Goal: Find specific page/section: Find specific page/section

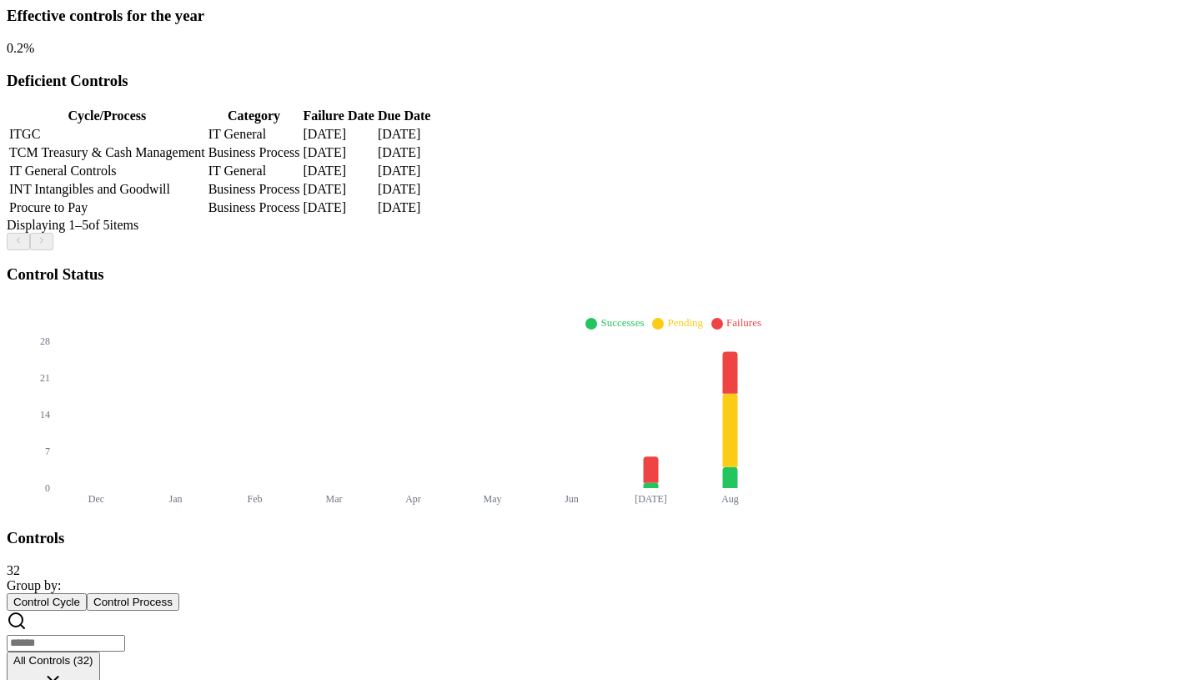
scroll to position [462, 0]
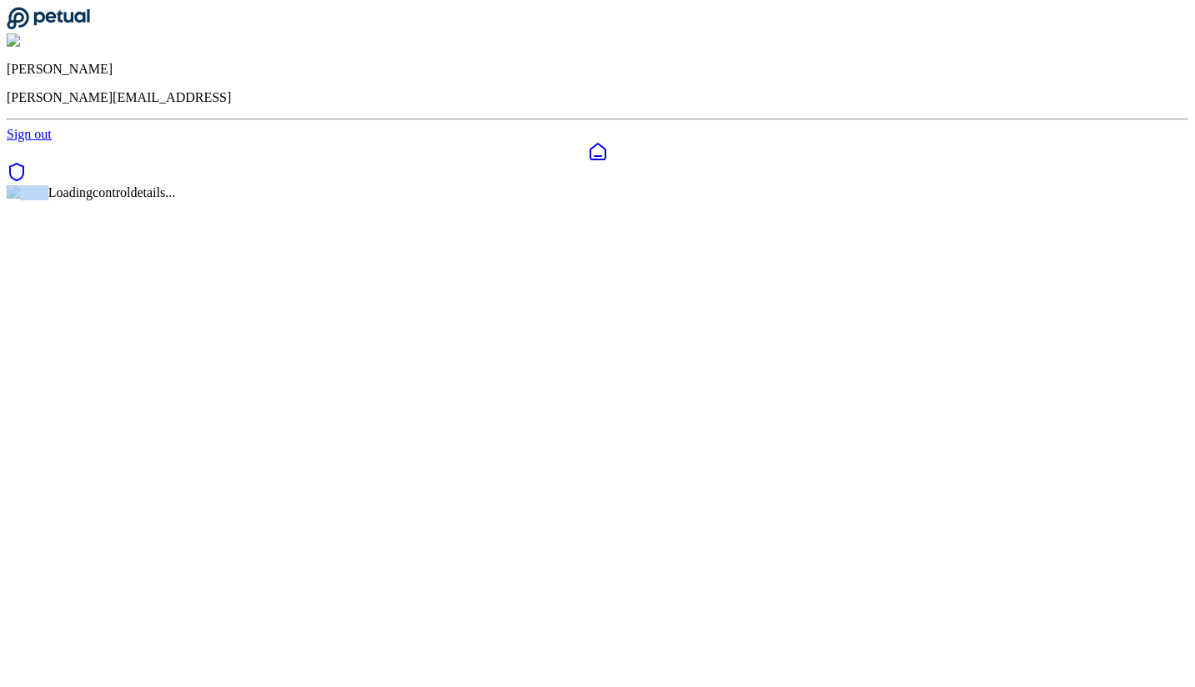
click at [186, 200] on div "Loading control details..." at bounding box center [598, 192] width 1182 height 15
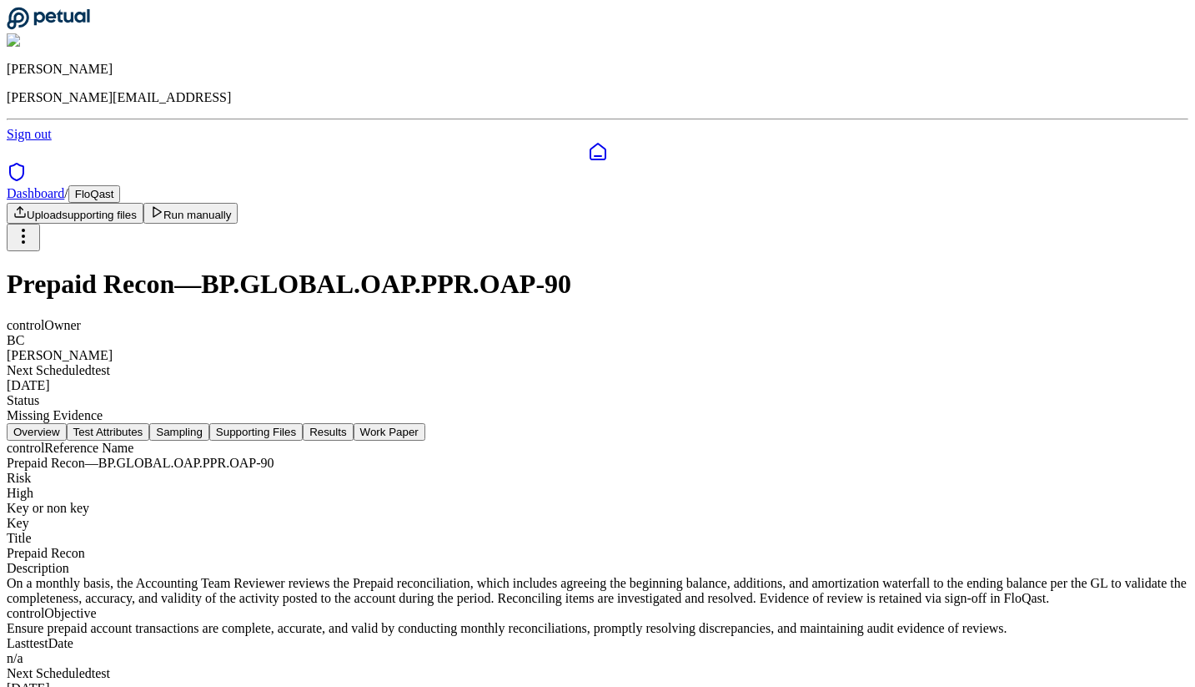
drag, startPoint x: 438, startPoint y: 148, endPoint x: 640, endPoint y: 147, distance: 201.9
click at [640, 269] on h1 "Prepaid Recon — BP.GLOBAL.OAP.PPR.OAP-90" at bounding box center [598, 284] width 1182 height 31
click at [79, 20] on icon at bounding box center [48, 18] width 83 height 23
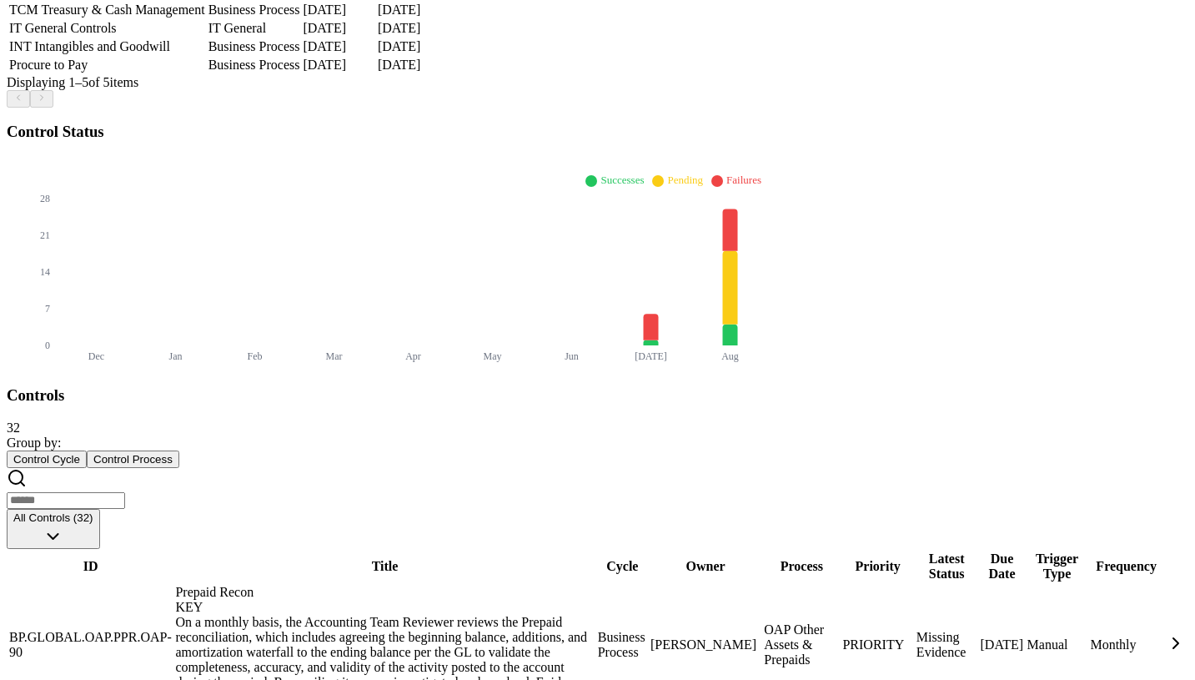
scroll to position [573, 0]
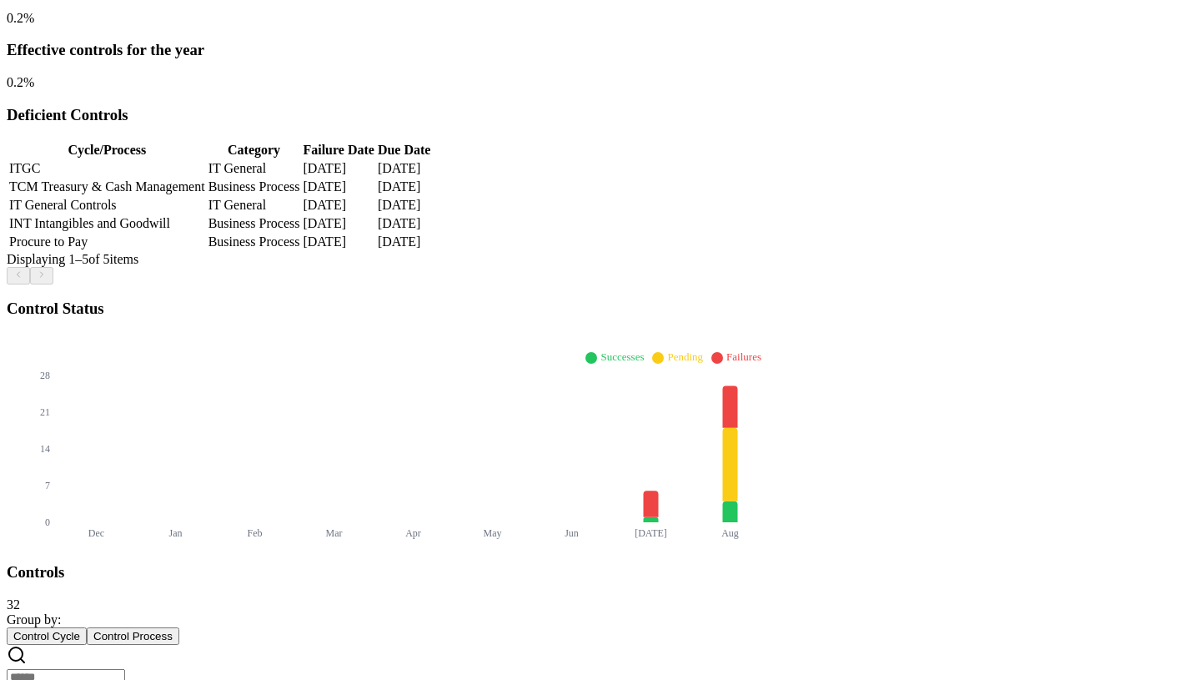
scroll to position [364, 0]
